Goal: Navigation & Orientation: Understand site structure

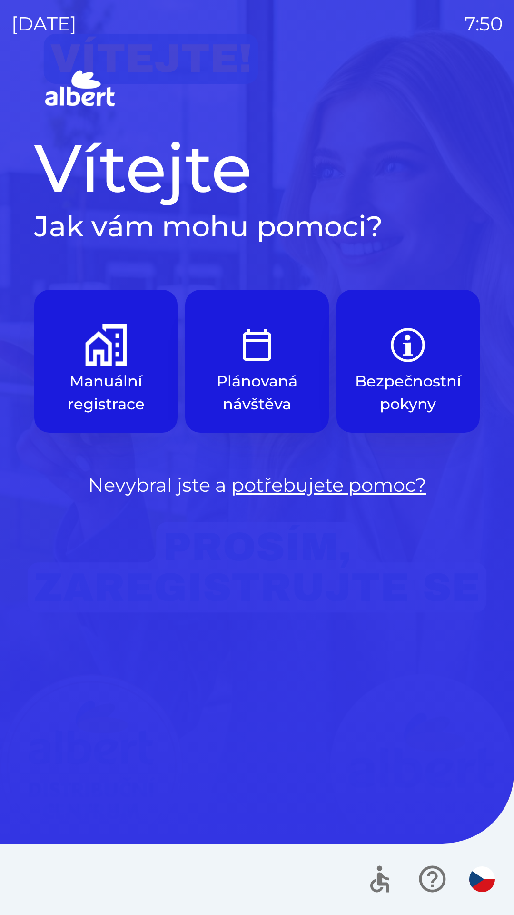
click at [357, 49] on div "[DATE] 7:50 Vítejte Jak vám mohu pomoci? Manuální registrace Plánovaná návštěva…" at bounding box center [257, 457] width 514 height 915
click at [221, 815] on div "Vítejte Jak vám mohu pomoci? Manuální registrace Plánovaná návštěva Bezpečnostn…" at bounding box center [257, 491] width 492 height 848
click at [359, 620] on div "Vítejte Jak vám mohu pomoci? Manuální registrace Plánovaná návštěva Bezpečnostn…" at bounding box center [257, 491] width 492 height 848
click at [326, 661] on div "Vítejte Jak vám mohu pomoci? Manuální registrace Plánovaná návštěva Bezpečnostn…" at bounding box center [257, 491] width 492 height 848
click at [65, 271] on div "Vítejte Jak vám mohu pomoci? Manuální registrace Plánovaná návštěva Bezpečnostn…" at bounding box center [257, 314] width 446 height 372
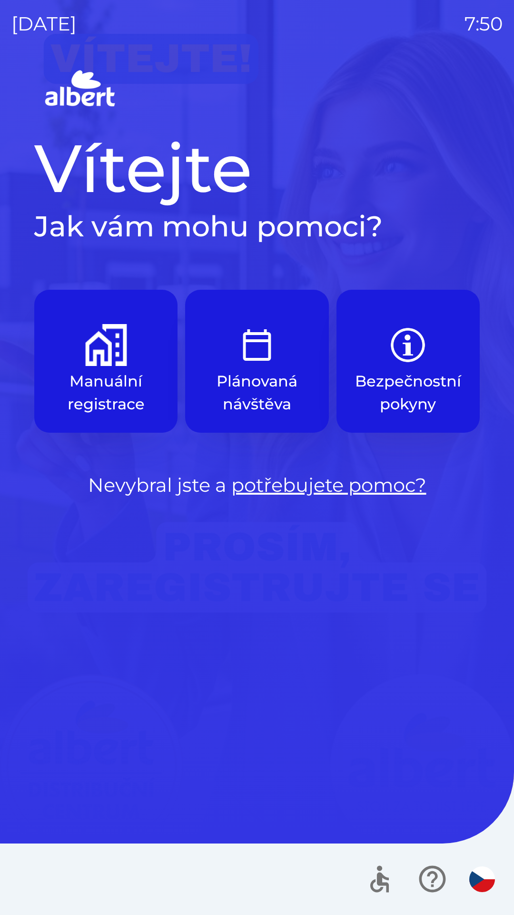
click at [52, 668] on div "Vítejte Jak vám mohu pomoci? Manuální registrace Plánovaná návštěva Bezpečnostn…" at bounding box center [257, 491] width 492 height 848
click at [504, 605] on div "[DATE] 7:50 Vítejte Jak vám mohu pomoci? Manuální registrace Plánovaná návštěva…" at bounding box center [257, 457] width 514 height 915
click at [502, 904] on div at bounding box center [257, 878] width 514 height 71
click at [445, 1] on div "[DATE] 7:50" at bounding box center [257, 24] width 492 height 48
